Goal: Task Accomplishment & Management: Manage account settings

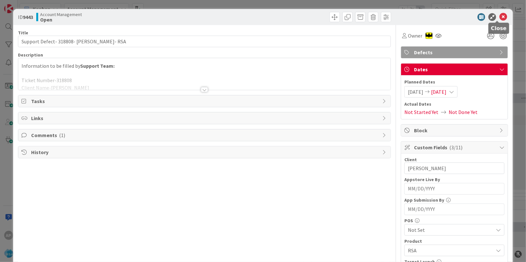
click at [500, 21] on icon at bounding box center [504, 17] width 8 height 8
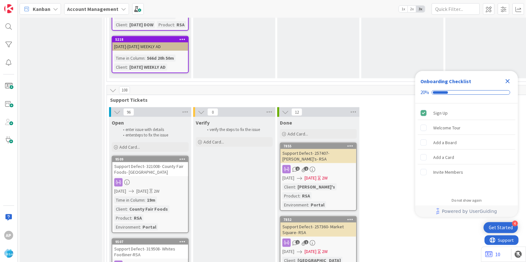
scroll to position [1309, 0]
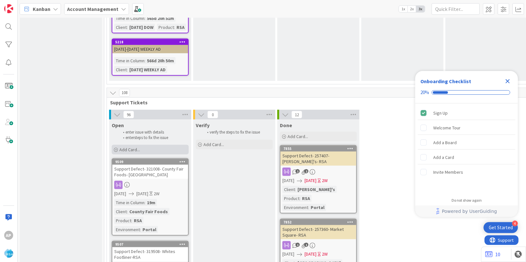
click at [137, 147] on span "Add Card..." at bounding box center [129, 150] width 21 height 6
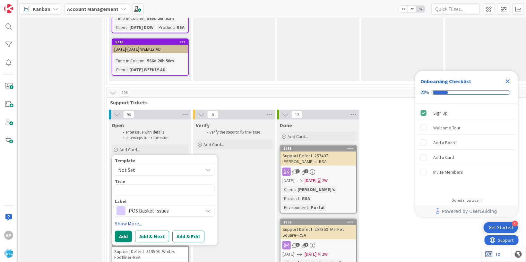
click at [140, 164] on span "Not Set" at bounding box center [165, 170] width 100 height 12
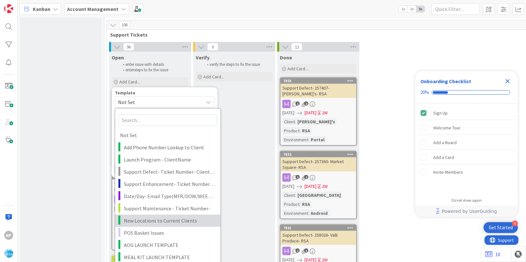
scroll to position [1388, 0]
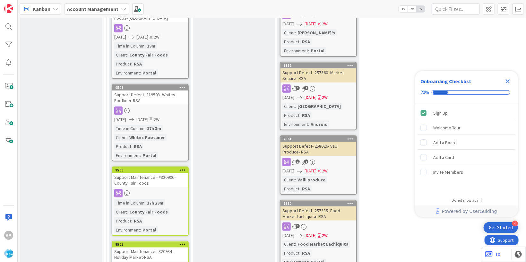
scroll to position [1270, 0]
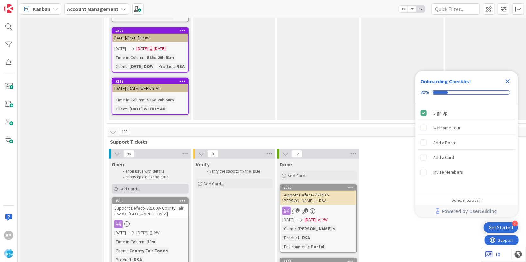
click at [139, 186] on span "Add Card..." at bounding box center [129, 189] width 21 height 6
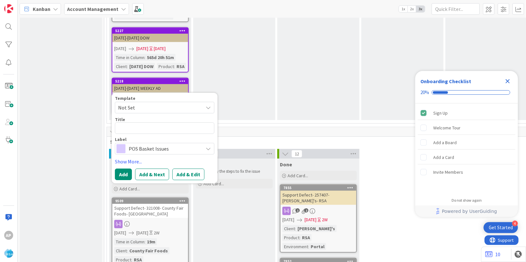
click at [145, 103] on span "Not Set" at bounding box center [158, 107] width 80 height 8
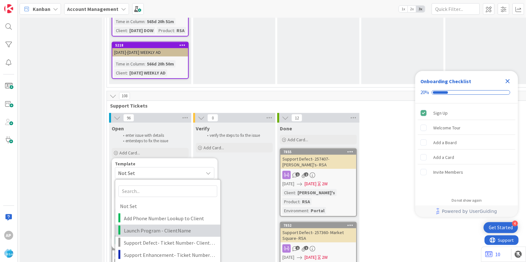
scroll to position [1309, 0]
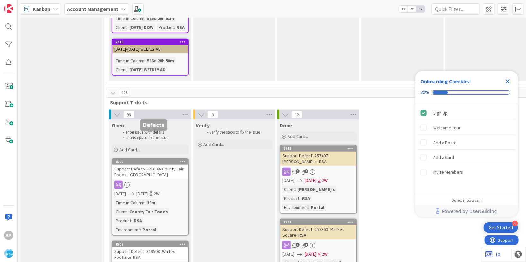
click at [142, 145] on div "Add Card..." at bounding box center [150, 150] width 77 height 10
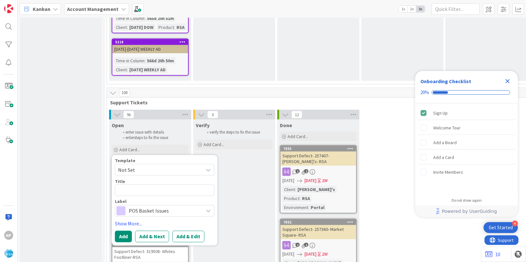
click at [141, 166] on span "Not Set" at bounding box center [158, 170] width 80 height 8
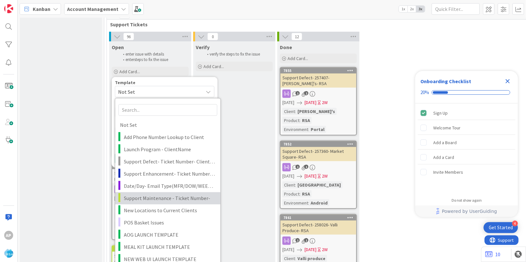
scroll to position [1388, 0]
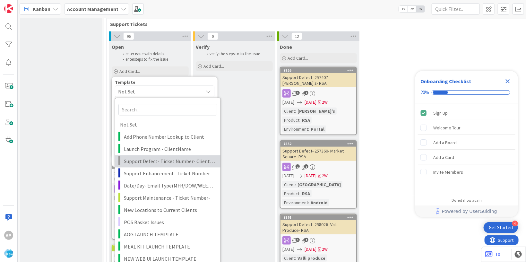
drag, startPoint x: 161, startPoint y: 137, endPoint x: 157, endPoint y: 138, distance: 3.5
click at [160, 157] on span "Support Defect- Ticket Number- Client Name- Product Name" at bounding box center [170, 161] width 92 height 8
type textarea "x"
type textarea "Support Defect- Ticket Number- Client Name- Product Name"
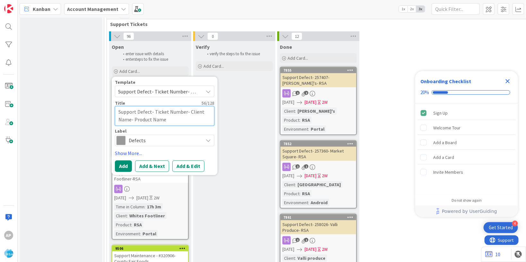
drag, startPoint x: 184, startPoint y: 85, endPoint x: 154, endPoint y: 83, distance: 30.3
click at [154, 106] on textarea "Support Defect- Ticket Number- Client Name- Product Name" at bounding box center [165, 116] width 100 height 20
paste textarea "#320992"
type textarea "x"
type textarea "Support Defect- #320992- Client Name- Product Name"
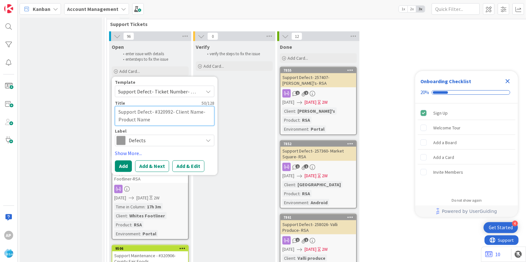
click at [156, 106] on textarea "Support Defect- #320992- Client Name- Product Name" at bounding box center [165, 116] width 100 height 20
type textarea "x"
type textarea "Support Defect- 320992- Client Name- Product Name"
click at [197, 106] on textarea "Support Defect- 320992- Client Name- Product Name" at bounding box center [165, 116] width 100 height 20
type textarea "x"
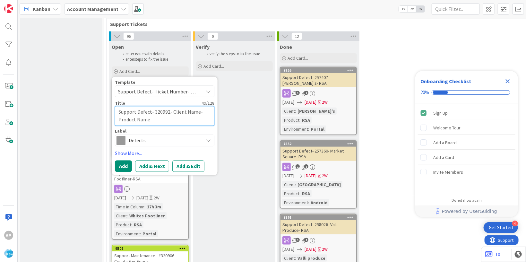
type textarea "Support Defect- 320992- Client Nam- Product Name"
type textarea "x"
type textarea "Support Defect- 320992- Client Na- Product Name"
type textarea "x"
type textarea "Support Defect- 320992- Client N- Product Name"
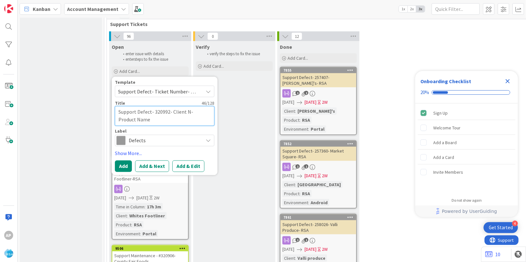
type textarea "x"
type textarea "Support Defect- 320992- Client - Product Name"
type textarea "x"
type textarea "Support Defect- 320992- Client- Product Name"
type textarea "x"
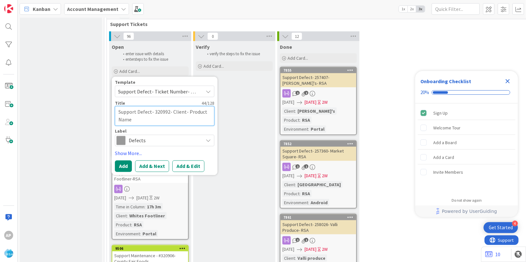
type textarea "Support Defect- 320992- Clien- Product Name"
type textarea "x"
type textarea "Support Defect- 320992- Clie- Product Name"
type textarea "x"
type textarea "Support Defect- 320992- Cli- Product Name"
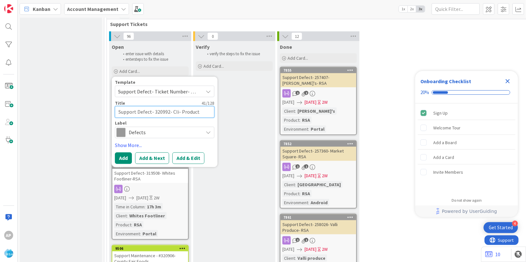
type textarea "x"
type textarea "Support Defect- 320992- Cl- Product Name"
type textarea "x"
type textarea "Support Defect- 320992- C- Product Name"
type textarea "x"
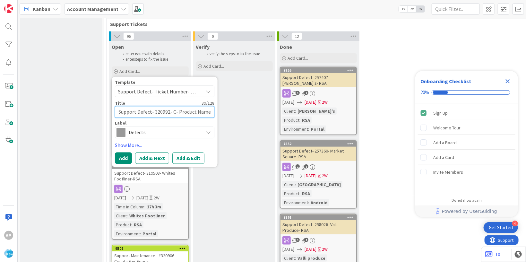
type textarea "Support Defect- 320992- - Product Name"
type textarea "x"
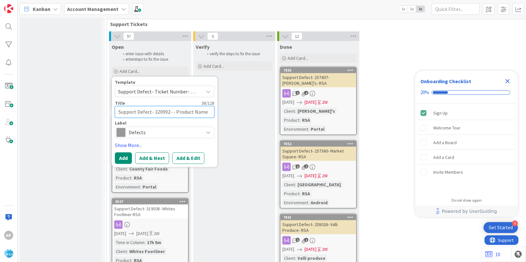
type textarea "Support Defect- 320992- T- Product Name"
type textarea "x"
type textarea "Support Defect- 320992- To- Product Name"
type textarea "x"
type textarea "Support Defect- 320992- [PERSON_NAME]- Product Name"
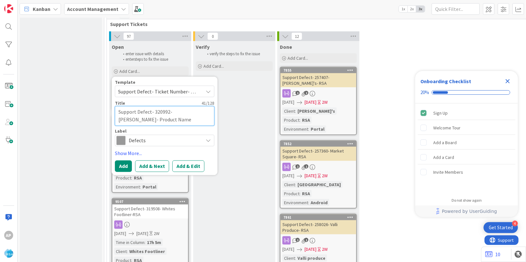
type textarea "x"
type textarea "Support Defect- 320992- To- Product Name"
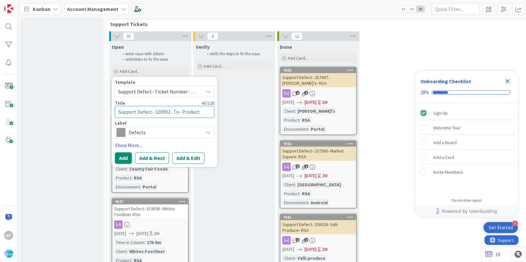
type textarea "x"
type textarea "Support Defect- 320992- T- Product Name"
type textarea "x"
type textarea "Support Defect- 320992- - Product Name"
type textarea "x"
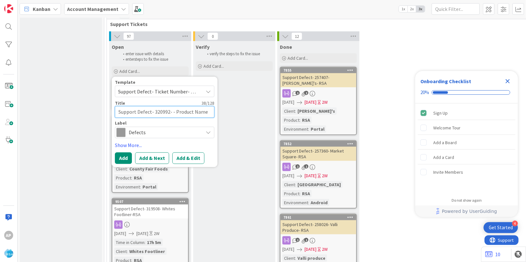
type textarea "Support Defect- 320992- C- Product Name"
type textarea "x"
type textarea "Support Defect- 320992- Co- Product Name"
type textarea "x"
type textarea "Support Defect- 320992- Cou- Product Name"
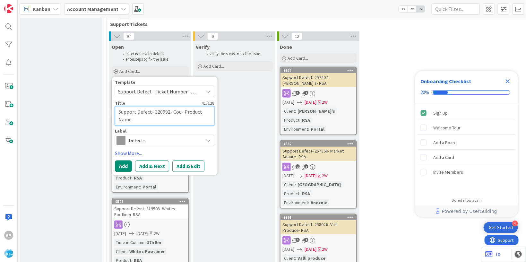
type textarea "x"
type textarea "Support Defect- 320992- Coun- Product Name"
type textarea "x"
type textarea "Support Defect- 320992- Count- Product Name"
type textarea "x"
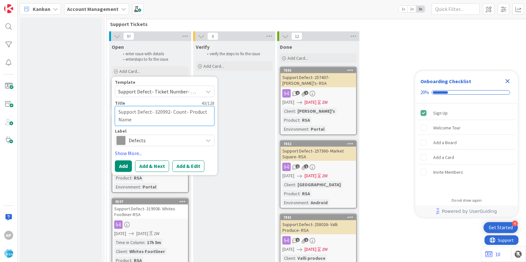
type textarea "Support Defect- 320992- County- Product Name"
type textarea "x"
type textarea "Support Defect- 320992- County - Product Name"
type textarea "x"
type textarea "Support Defect- 320992- County F- Product Name"
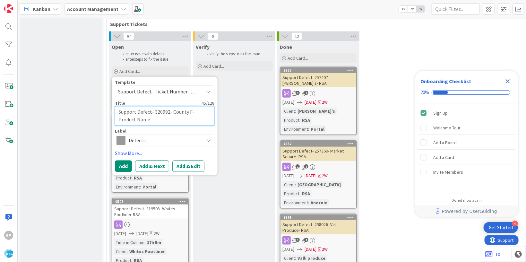
type textarea "x"
type textarea "Support Defect- 320992- County Fa- Product Name"
type textarea "x"
type textarea "Support Defect- 320992- County Fai- Product Name"
type textarea "x"
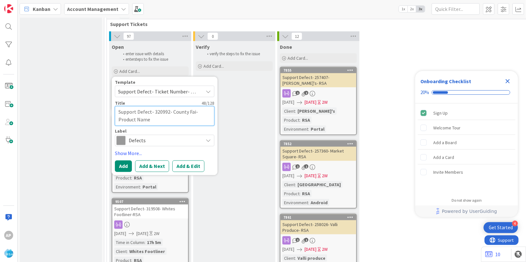
type textarea "Support Defect- 320992- County Fair- Product Name"
type textarea "x"
type textarea "Support Defect- 320992- County Fair - Product Name"
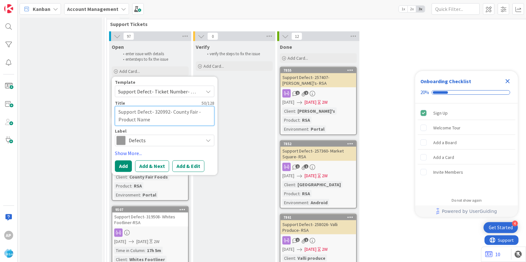
type textarea "x"
type textarea "Support Defect- 320992- County Fair S- Product Name"
type textarea "x"
type textarea "Support Defect- 320992- County Fair SD- Product Name"
click at [154, 106] on textarea "Support Defect- 320992- County Fair SD- Product Name" at bounding box center [165, 116] width 100 height 20
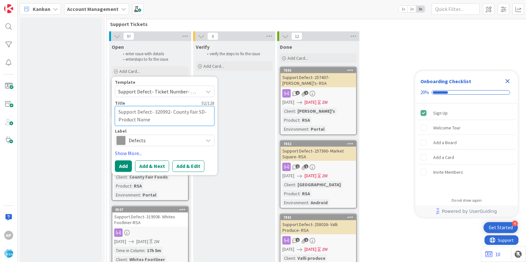
type textarea "x"
type textarea "Support Defect- 320992- County Fair SD- Product Nam"
type textarea "x"
type textarea "Support Defect- 320992- County Fair SD- Product Na"
type textarea "x"
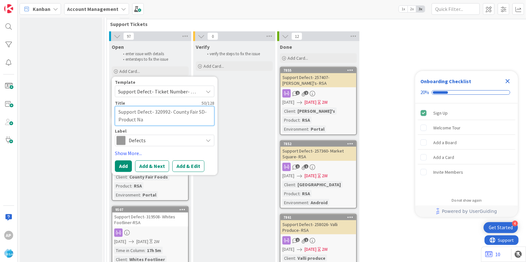
type textarea "Support Defect- 320992- County Fair SD- Product N"
type textarea "x"
type textarea "Support Defect- 320992- County Fair SD- Product"
type textarea "x"
type textarea "Support Defect- 320992- County Fair SD- Product"
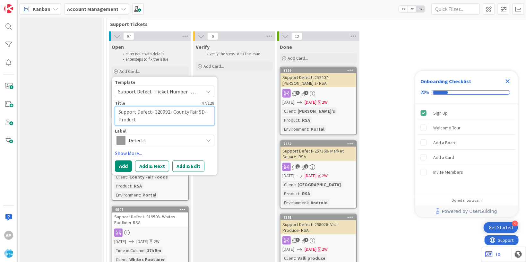
type textarea "x"
type textarea "Support Defect- 320992- County Fair SD- Produc"
type textarea "x"
type textarea "Support Defect- 320992- County Fair SD- Produ"
type textarea "x"
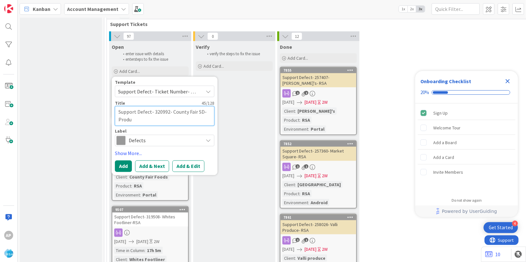
type textarea "Support Defect- 320992- County Fair SD- Prod"
type textarea "x"
type textarea "Support Defect- 320992- County Fair SD- Pro"
type textarea "x"
type textarea "Support Defect- 320992- County Fair SD- Pr"
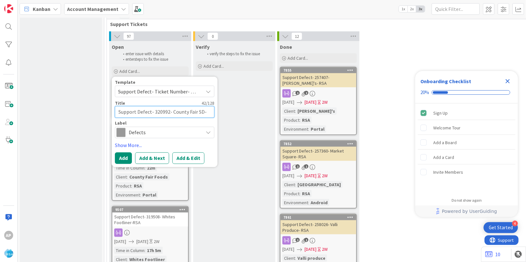
type textarea "x"
type textarea "Support Defect- 320992- County Fair SD- P"
type textarea "x"
type textarea "Support Defect- 320992- County Fair SD-"
type textarea "x"
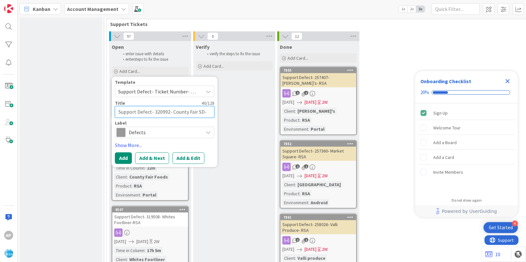
type textarea "Support Defect- 320992- County Fair SD- R"
type textarea "x"
type textarea "Support Defect- 320992- County Fair SD- [GEOGRAPHIC_DATA]"
type textarea "x"
type textarea "Support Defect- 320992- County Fair SD- [GEOGRAPHIC_DATA]"
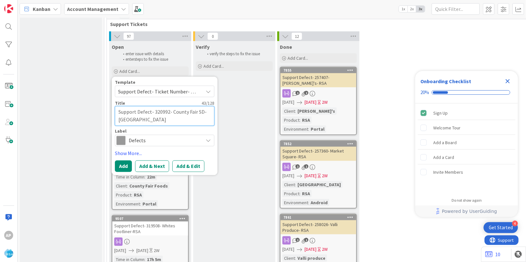
type textarea "x"
type textarea "Support Defect- 320992- County Fair SD- [GEOGRAPHIC_DATA]"
click at [183, 160] on button "Add & Edit" at bounding box center [188, 166] width 32 height 12
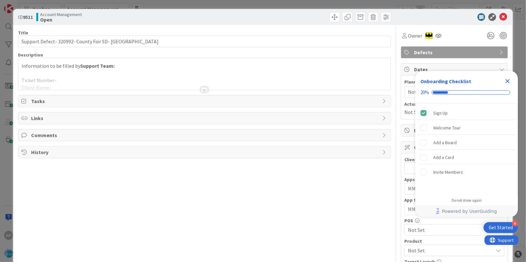
click at [93, 77] on div at bounding box center [204, 82] width 373 height 16
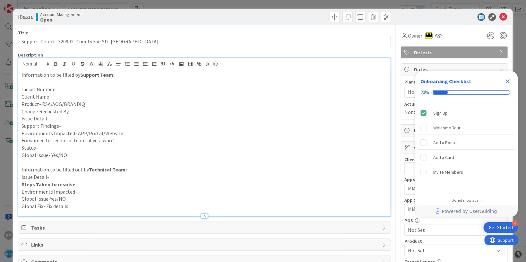
click at [61, 89] on p "Ticket Number-" at bounding box center [205, 89] width 366 height 7
click at [61, 96] on p "Client Name-" at bounding box center [205, 96] width 366 height 7
click at [95, 104] on p "Product- RSA/AOG/BRANDIQ" at bounding box center [205, 104] width 366 height 7
click at [83, 103] on p "Product- RSA/AOG/BRANDIQ-RSA" at bounding box center [205, 104] width 366 height 7
click at [73, 113] on p "Change Requested By-" at bounding box center [205, 111] width 366 height 7
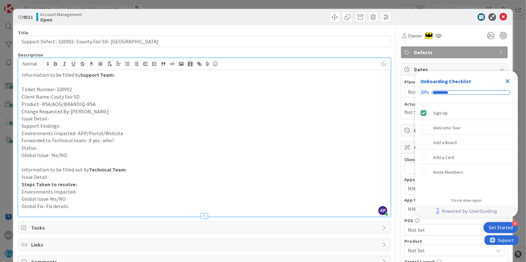
click at [60, 120] on p "Issue Detail-" at bounding box center [205, 118] width 366 height 7
click at [49, 119] on p "Issue Detail-" at bounding box center [205, 118] width 366 height 7
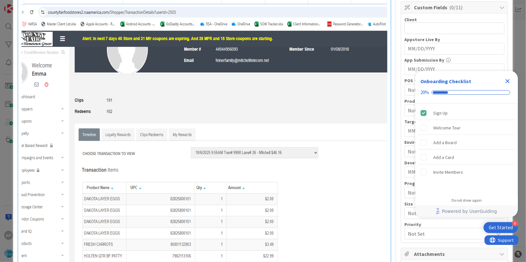
click at [164, 66] on img at bounding box center [205, 168] width 366 height 329
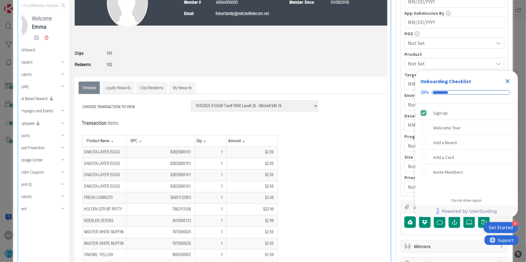
scroll to position [258, 0]
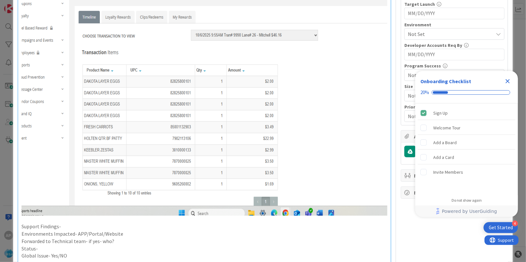
click at [283, 190] on img at bounding box center [205, 51] width 366 height 329
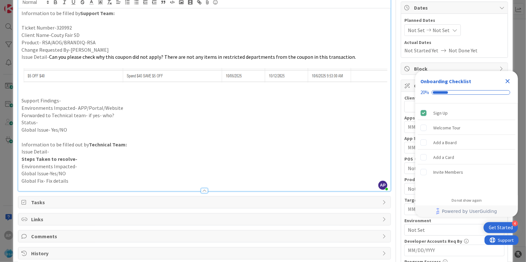
click at [73, 102] on p "Support Findings-" at bounding box center [205, 100] width 366 height 7
click at [127, 103] on p "Support Findings-We have to check why the coupoun di Not apply" at bounding box center [205, 100] width 366 height 7
click at [140, 102] on p "Support Findings-We have to check why the coupoun di Not apply" at bounding box center [205, 100] width 366 height 7
click at [172, 119] on p "Status-" at bounding box center [205, 122] width 366 height 7
click at [120, 103] on p "Support Findings-We have to check why the coupoun did Not apply" at bounding box center [205, 100] width 366 height 7
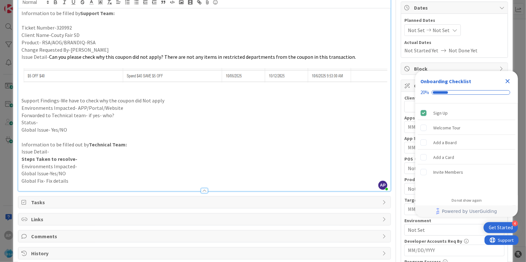
click at [125, 109] on p "Environments Impacted- APP/Portal/Website" at bounding box center [205, 107] width 366 height 7
click at [117, 119] on p "Status-" at bounding box center [205, 122] width 366 height 7
click at [116, 116] on p "Forwarded to Technical team- if yes- who?" at bounding box center [205, 115] width 366 height 7
click at [39, 123] on p "Status-" at bounding box center [205, 122] width 366 height 7
click at [512, 81] on icon "Close Checklist" at bounding box center [508, 81] width 8 height 8
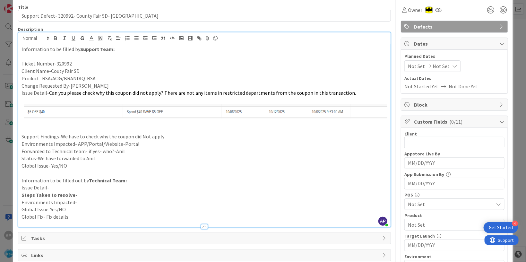
scroll to position [0, 0]
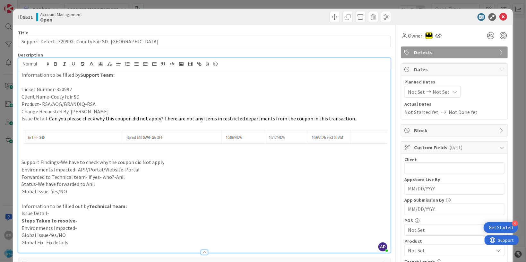
click at [425, 94] on icon at bounding box center [429, 92] width 8 height 4
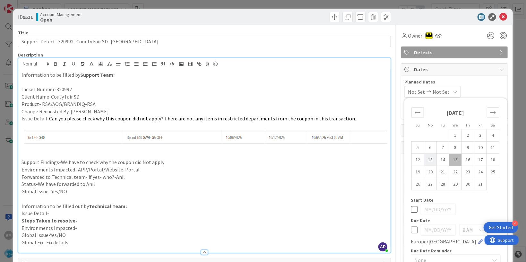
click at [426, 162] on td "13" at bounding box center [431, 160] width 13 height 12
type input "[DATE]"
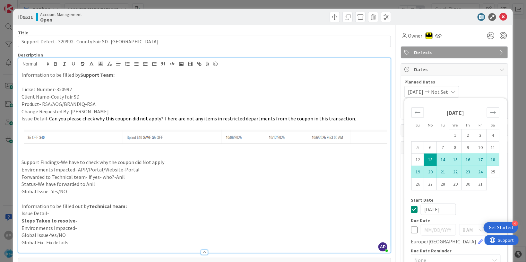
click at [475, 174] on td "24" at bounding box center [481, 172] width 13 height 12
type input "[DATE]"
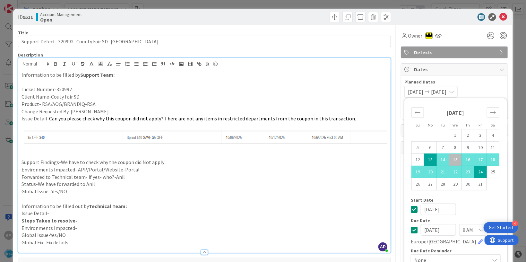
click at [346, 171] on p "Environments Impacted- APP/Portal/Website-Portal" at bounding box center [205, 169] width 366 height 7
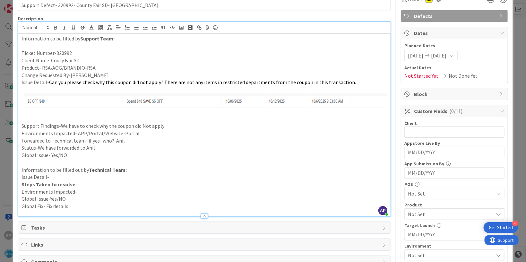
scroll to position [39, 0]
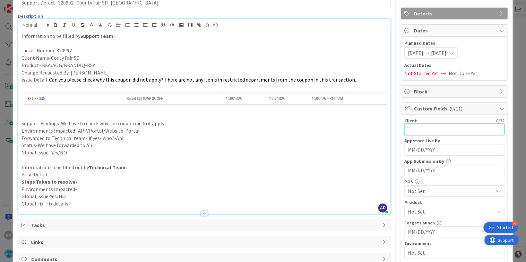
click at [419, 131] on input "text" at bounding box center [455, 130] width 100 height 12
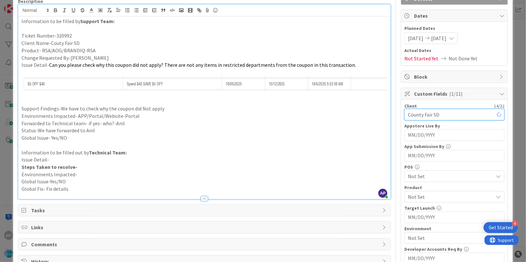
scroll to position [78, 0]
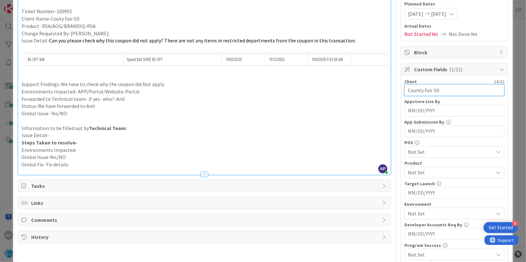
type input "County Fair SD"
click at [414, 152] on span "Not Set" at bounding box center [450, 152] width 85 height 8
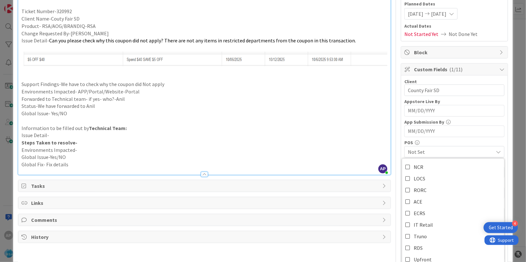
click at [356, 136] on p "Issue Detail-" at bounding box center [205, 135] width 366 height 7
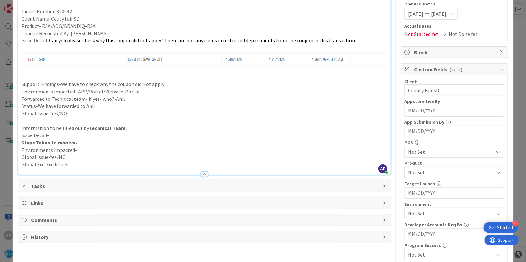
click at [424, 172] on span "Not Set" at bounding box center [450, 173] width 85 height 8
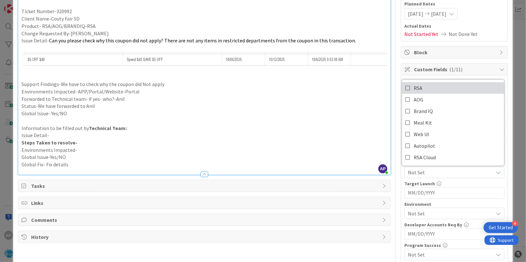
click at [414, 91] on span "RSA" at bounding box center [418, 88] width 9 height 10
drag, startPoint x: 313, startPoint y: 121, endPoint x: 397, endPoint y: 140, distance: 86.9
click at [313, 121] on p at bounding box center [205, 120] width 366 height 7
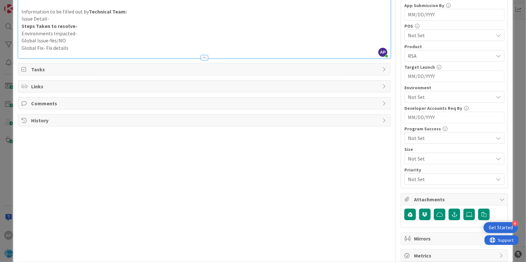
scroll to position [196, 0]
click at [425, 99] on span "Not Set" at bounding box center [450, 96] width 85 height 8
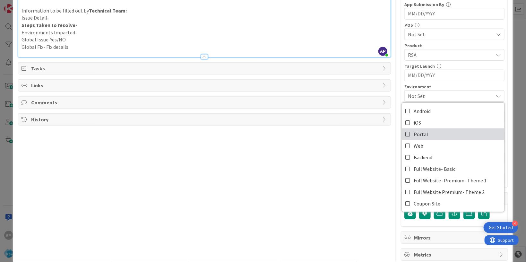
click at [422, 130] on link "Portal" at bounding box center [453, 134] width 102 height 12
click at [356, 158] on div "Title 43 / 128 Support Defect- 320992- County Fair SD- RSA Description AP [PERS…" at bounding box center [204, 44] width 373 height 431
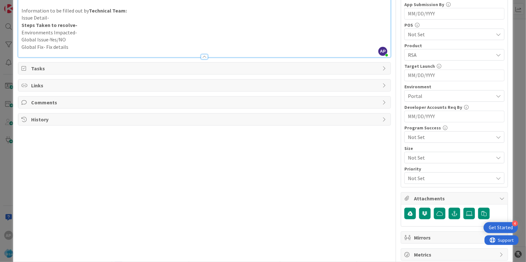
scroll to position [0, 0]
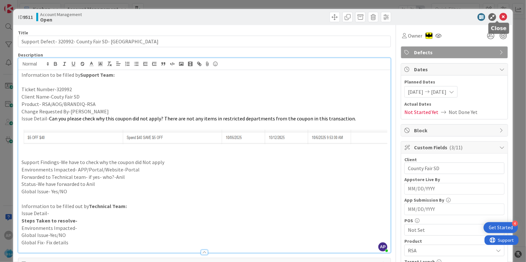
click at [500, 16] on icon at bounding box center [504, 17] width 8 height 8
